Goal: Task Accomplishment & Management: Manage account settings

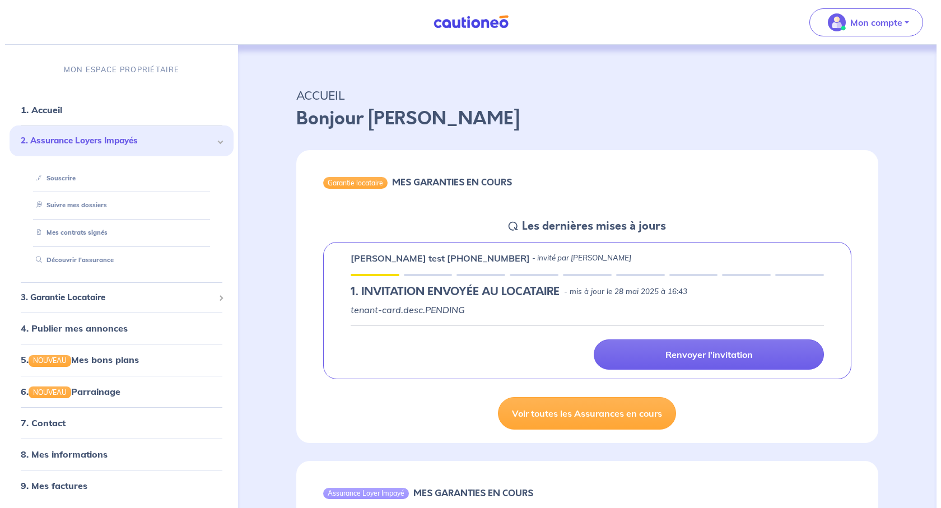
scroll to position [1401, 0]
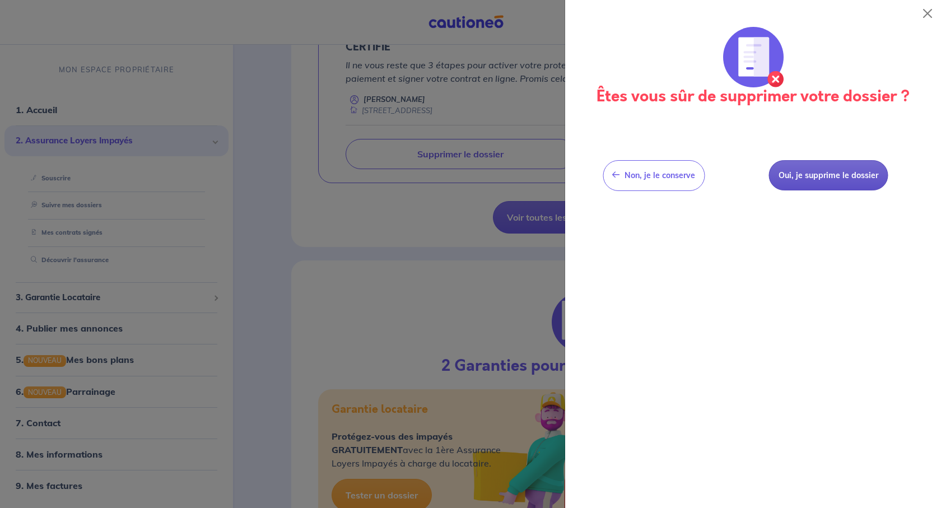
click at [847, 191] on button "Oui, je supprime le dossier" at bounding box center [828, 175] width 119 height 31
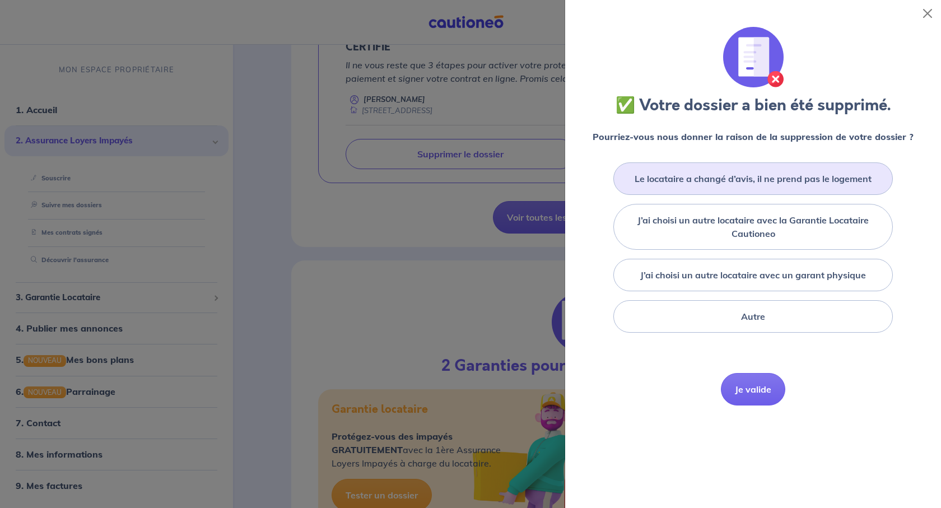
click at [796, 185] on label "Le locataire a changé d’avis, il ne prend pas le logement" at bounding box center [753, 178] width 237 height 13
click at [0, 0] on input "Le locataire a changé d’avis, il ne prend pas le logement" at bounding box center [0, 0] width 0 height 0
click at [738, 185] on label "Le locataire a changé d’avis, il ne prend pas le logement" at bounding box center [753, 178] width 237 height 13
click at [0, 0] on input "Le locataire a changé d’avis, il ne prend pas le logement" at bounding box center [0, 0] width 0 height 0
click at [640, 195] on div "Le locataire a changé d’avis, il ne prend pas le logement" at bounding box center [754, 179] width 280 height 33
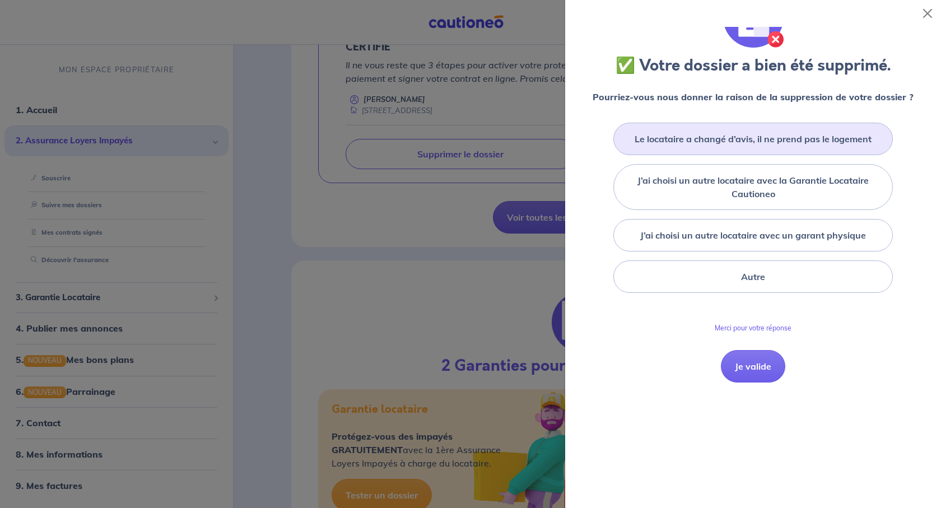
scroll to position [0, 0]
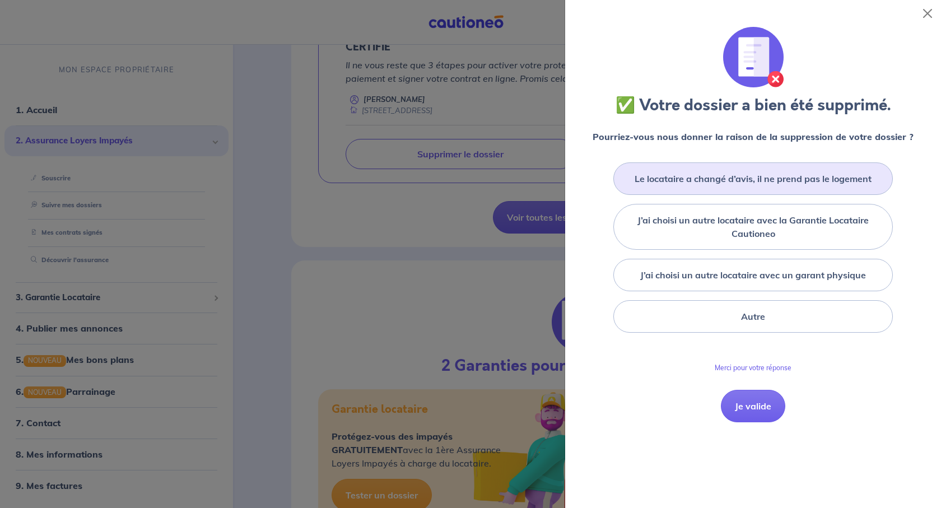
click at [754, 185] on label "Le locataire a changé d’avis, il ne prend pas le logement" at bounding box center [753, 178] width 237 height 13
click at [0, 0] on input "Le locataire a changé d’avis, il ne prend pas le logement" at bounding box center [0, 0] width 0 height 0
click at [850, 195] on div "Le locataire a changé d’avis, il ne prend pas le logement" at bounding box center [754, 179] width 280 height 33
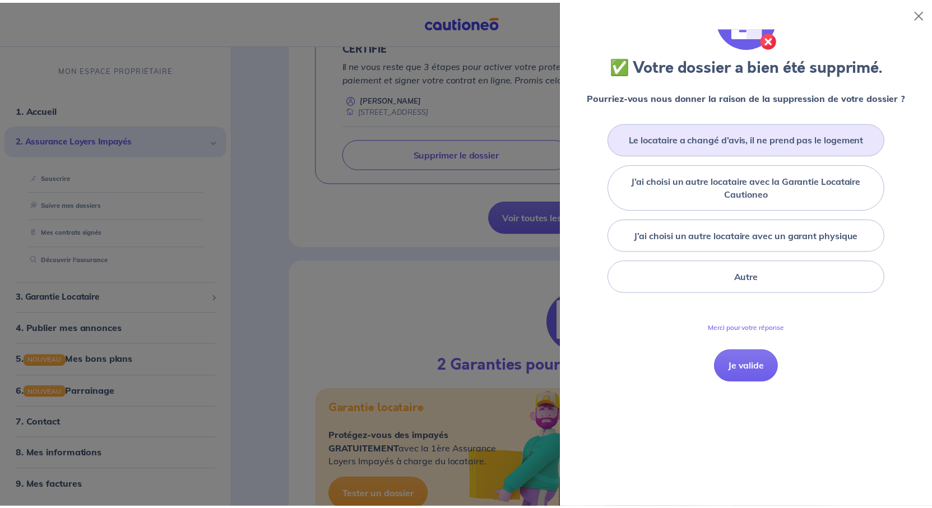
scroll to position [224, 0]
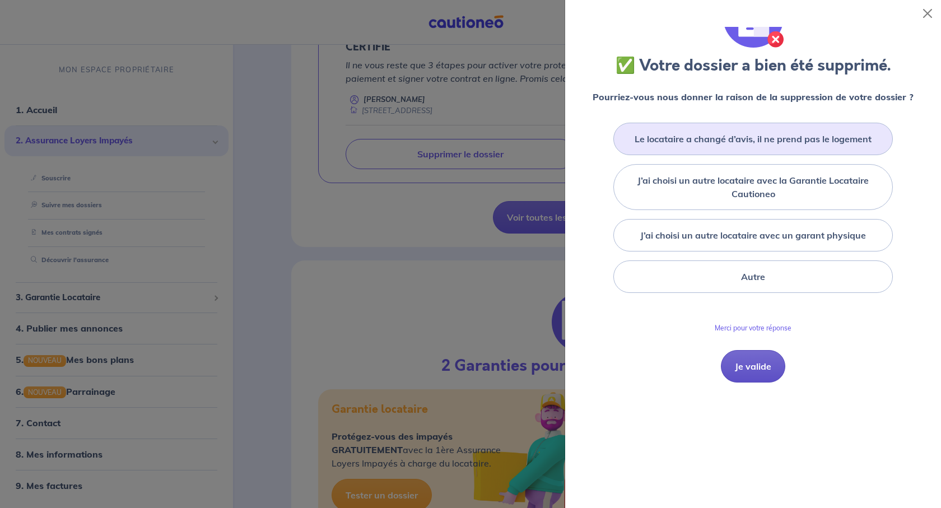
click at [769, 350] on button "Je valide" at bounding box center [753, 366] width 64 height 33
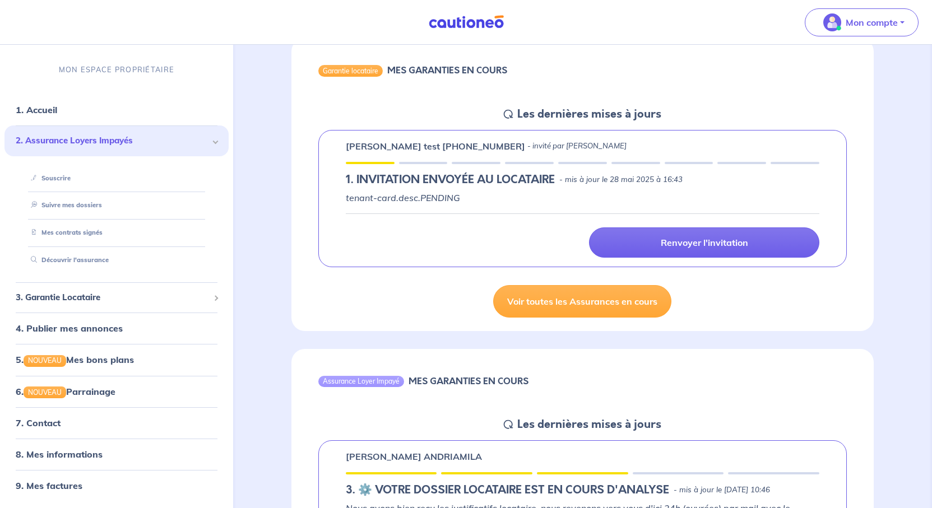
scroll to position [0, 0]
